Goal: Navigation & Orientation: Find specific page/section

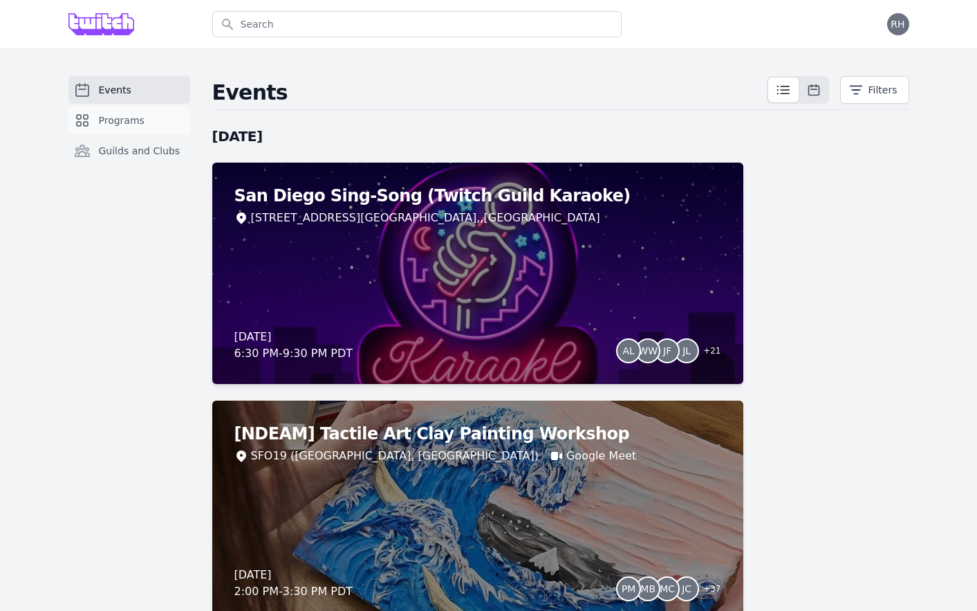
click at [82, 113] on icon "Sidebar" at bounding box center [82, 120] width 17 height 17
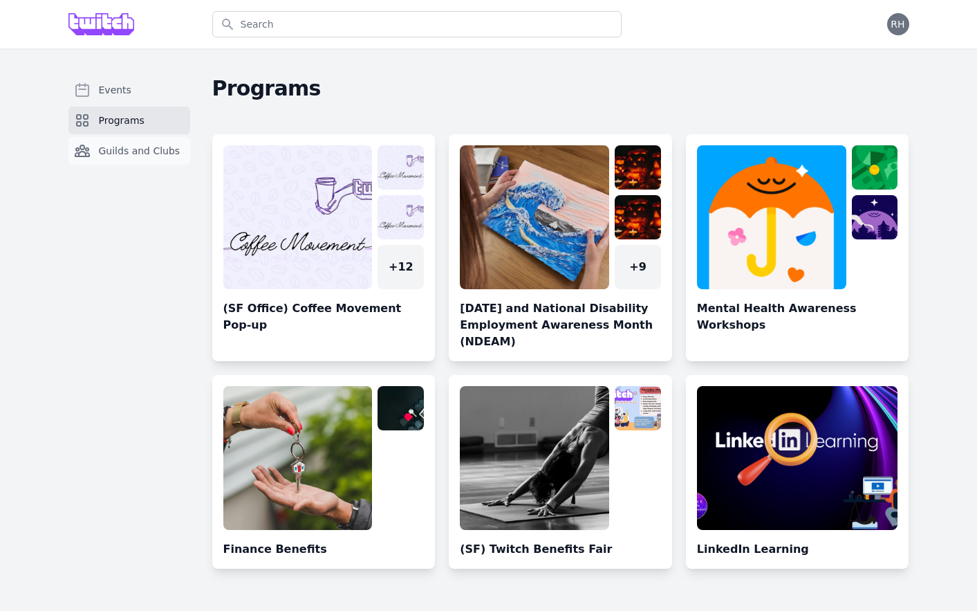
click at [93, 147] on link "Guilds and Clubs" at bounding box center [129, 151] width 122 height 28
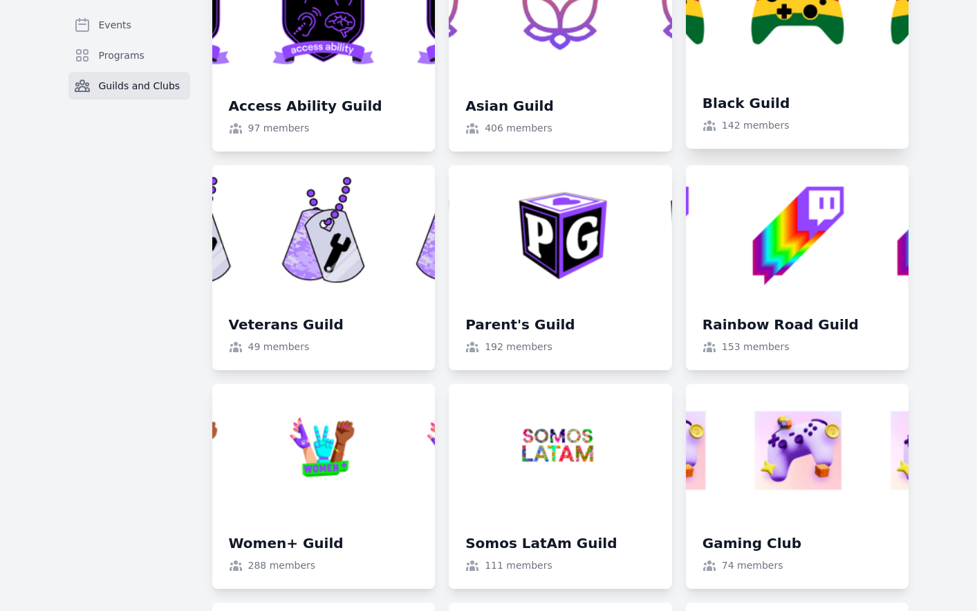
scroll to position [239, 0]
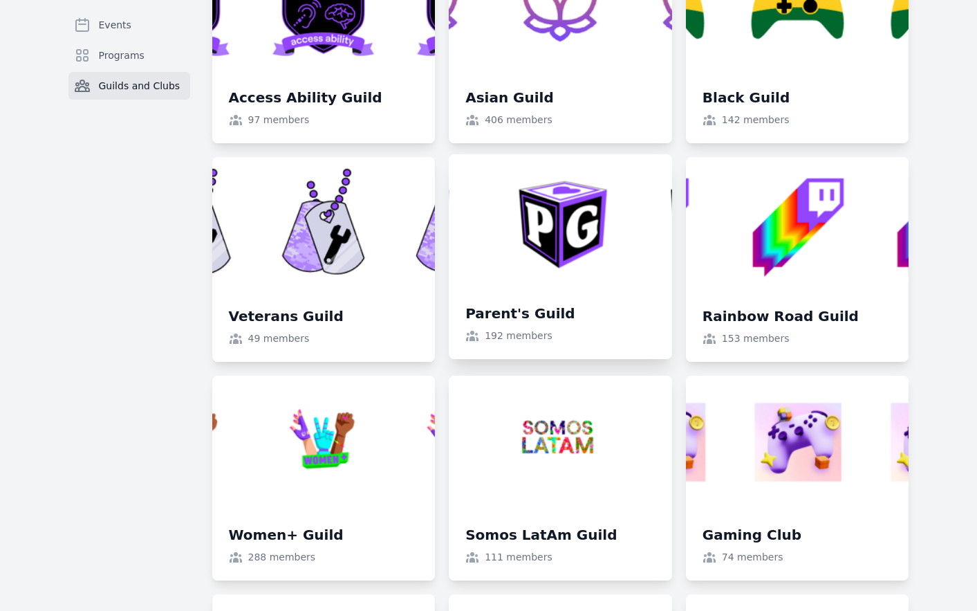
click at [583, 219] on link at bounding box center [560, 256] width 223 height 205
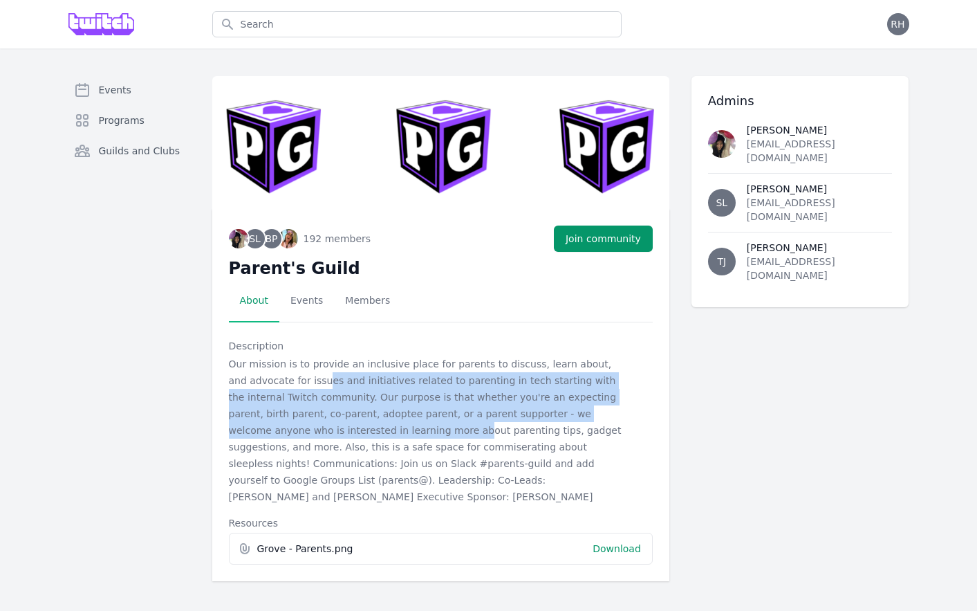
drag, startPoint x: 307, startPoint y: 382, endPoint x: 375, endPoint y: 440, distance: 89.3
click at [373, 438] on p "Our mission is to provide an inclusive place for parents to discuss, learn abou…" at bounding box center [429, 429] width 400 height 149
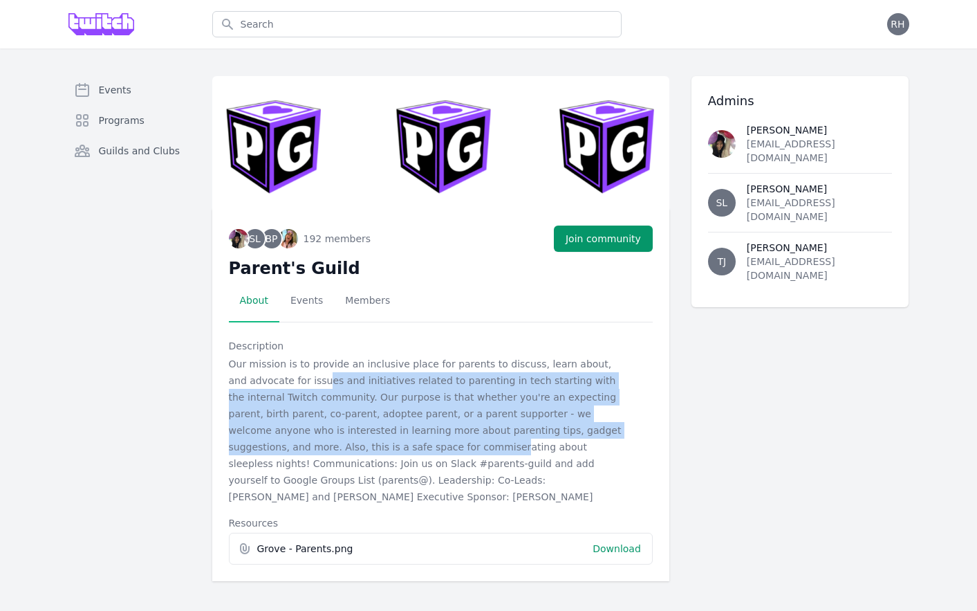
click at [375, 440] on p "Our mission is to provide an inclusive place for parents to discuss, learn abou…" at bounding box center [429, 429] width 400 height 149
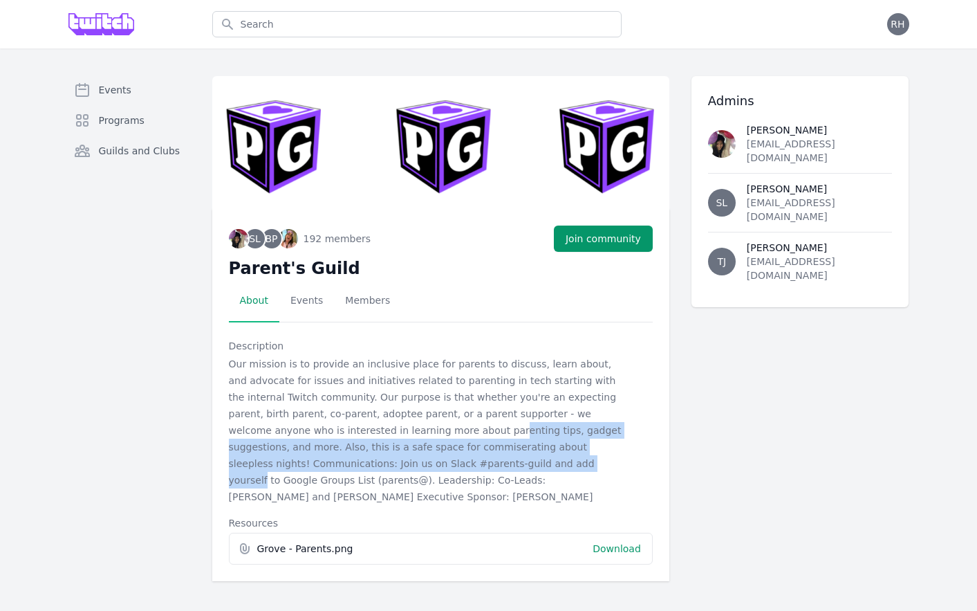
drag, startPoint x: 412, startPoint y: 454, endPoint x: 385, endPoint y: 418, distance: 45.0
click at [393, 428] on p "Our mission is to provide an inclusive place for parents to discuss, learn abou…" at bounding box center [429, 429] width 400 height 149
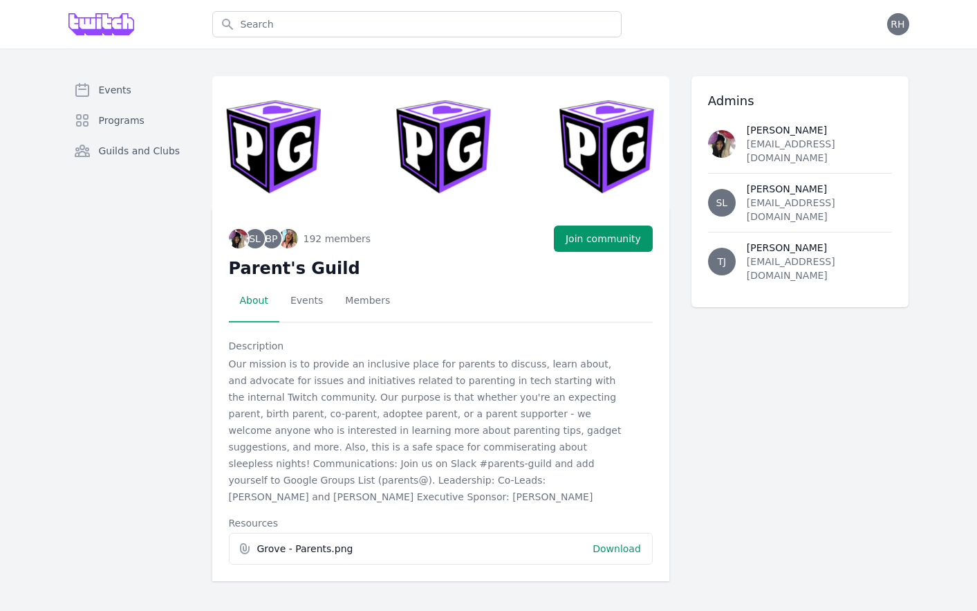
click at [385, 418] on p "Our mission is to provide an inclusive place for parents to discuss, learn abou…" at bounding box center [429, 429] width 400 height 149
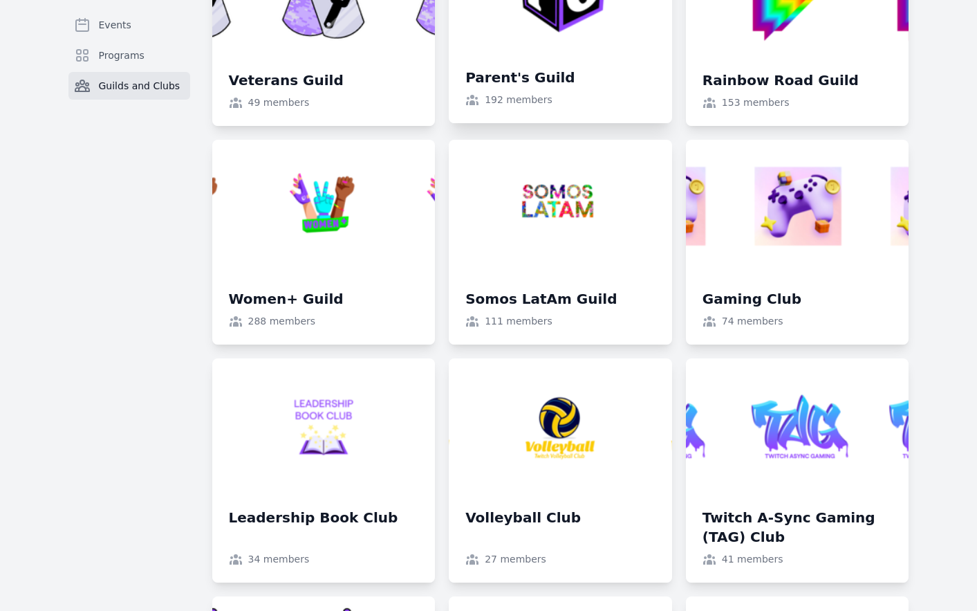
scroll to position [493, 0]
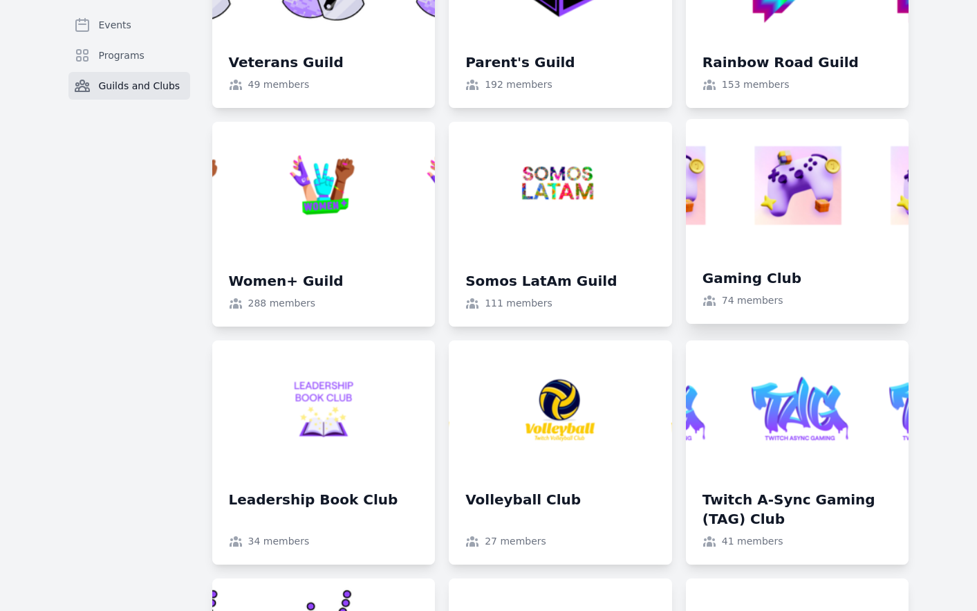
click at [853, 231] on link at bounding box center [797, 221] width 223 height 205
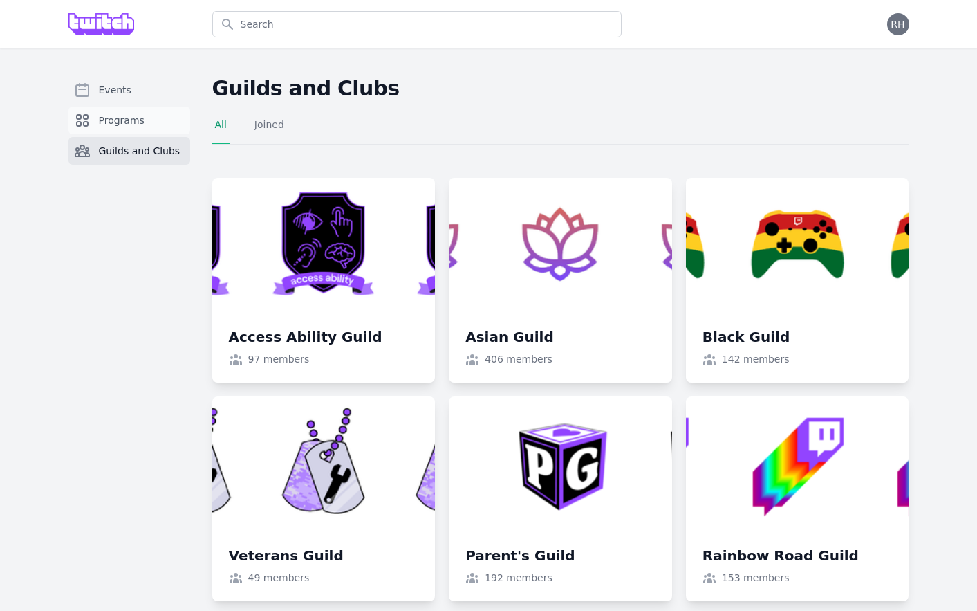
click at [111, 110] on link "Programs" at bounding box center [129, 120] width 122 height 28
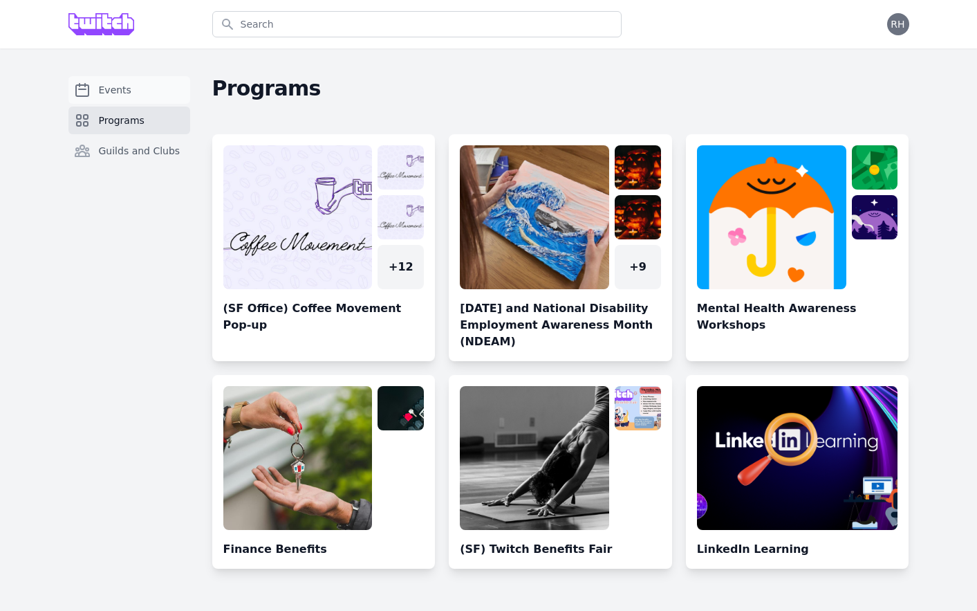
click at [110, 82] on link "Events" at bounding box center [129, 90] width 122 height 28
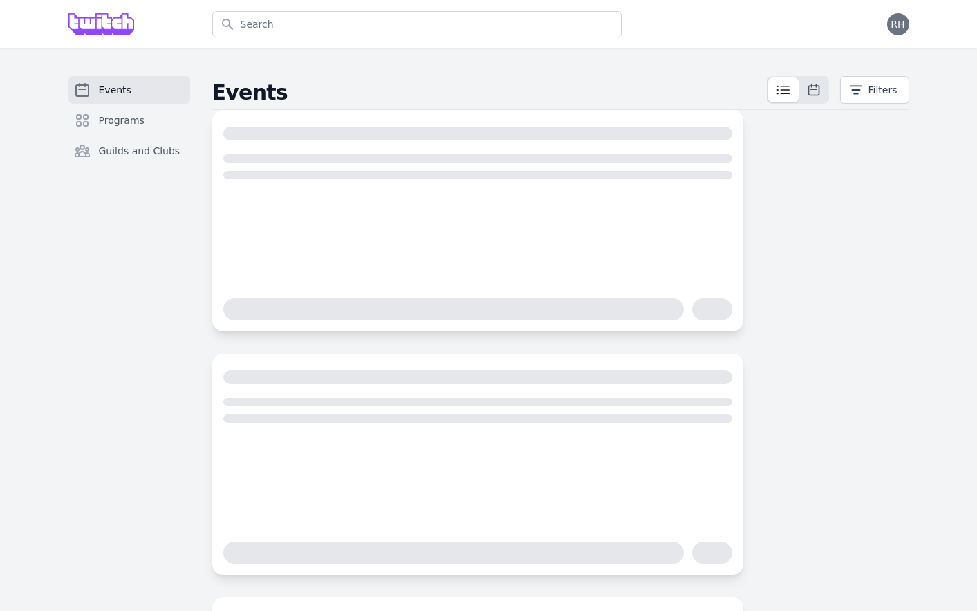
click at [127, 21] on img at bounding box center [101, 24] width 66 height 22
